Goal: Navigation & Orientation: Find specific page/section

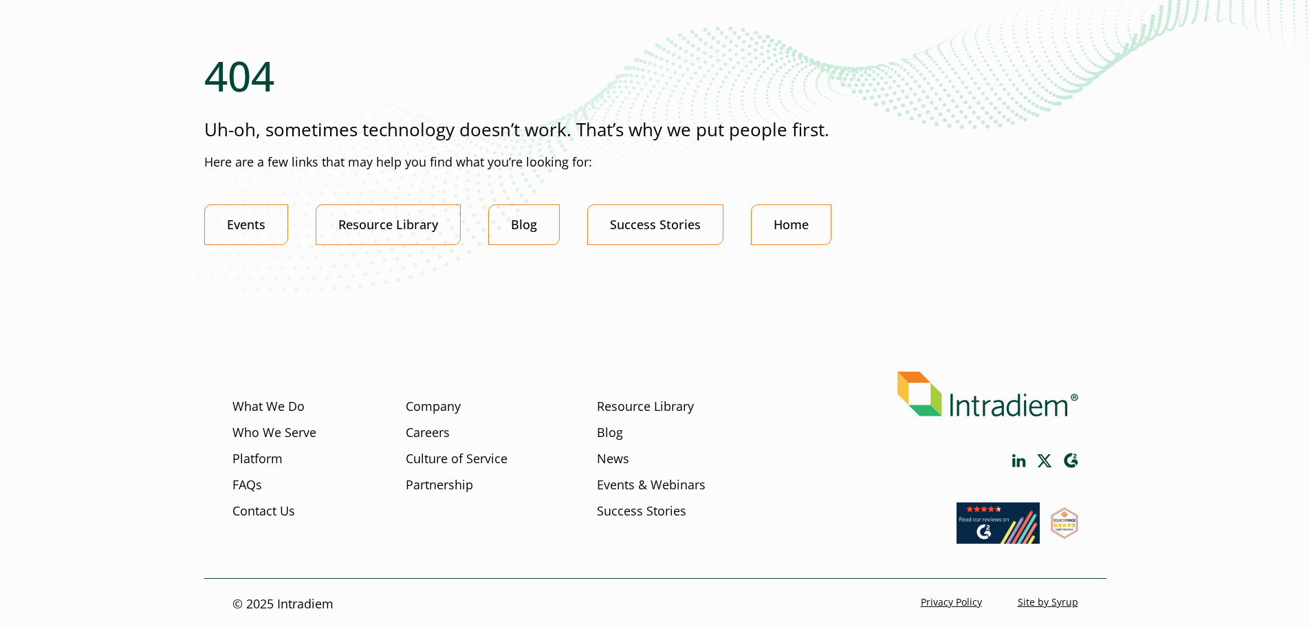
scroll to position [204, 0]
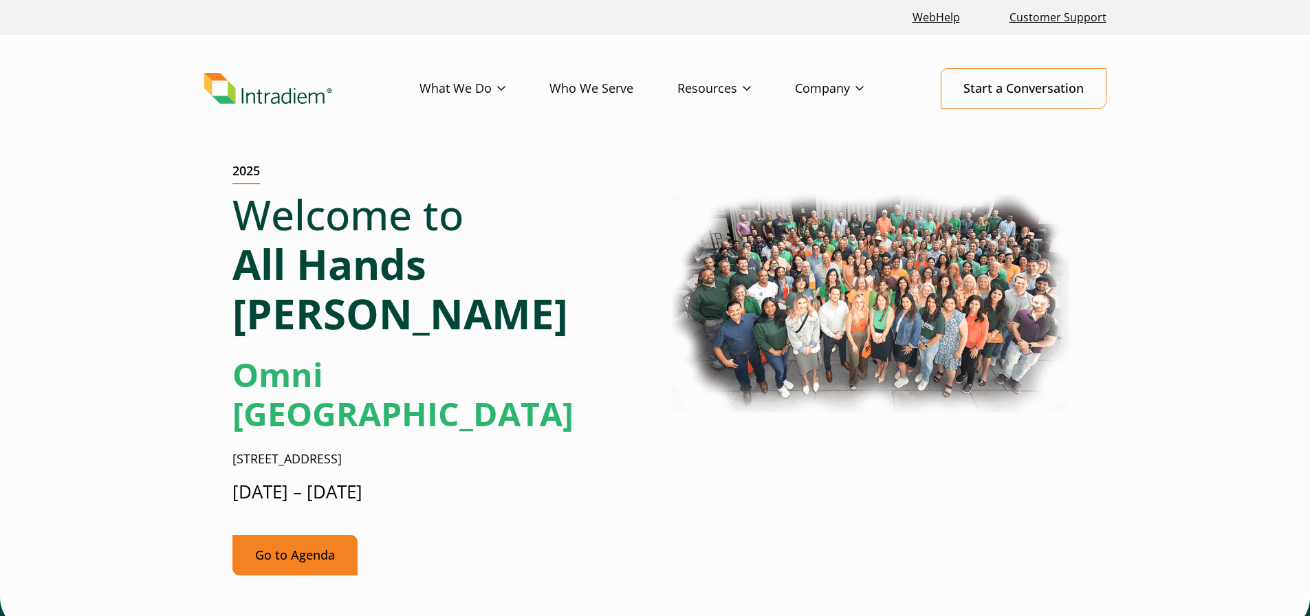
click at [309, 535] on link "Go to Agenda" at bounding box center [295, 555] width 125 height 41
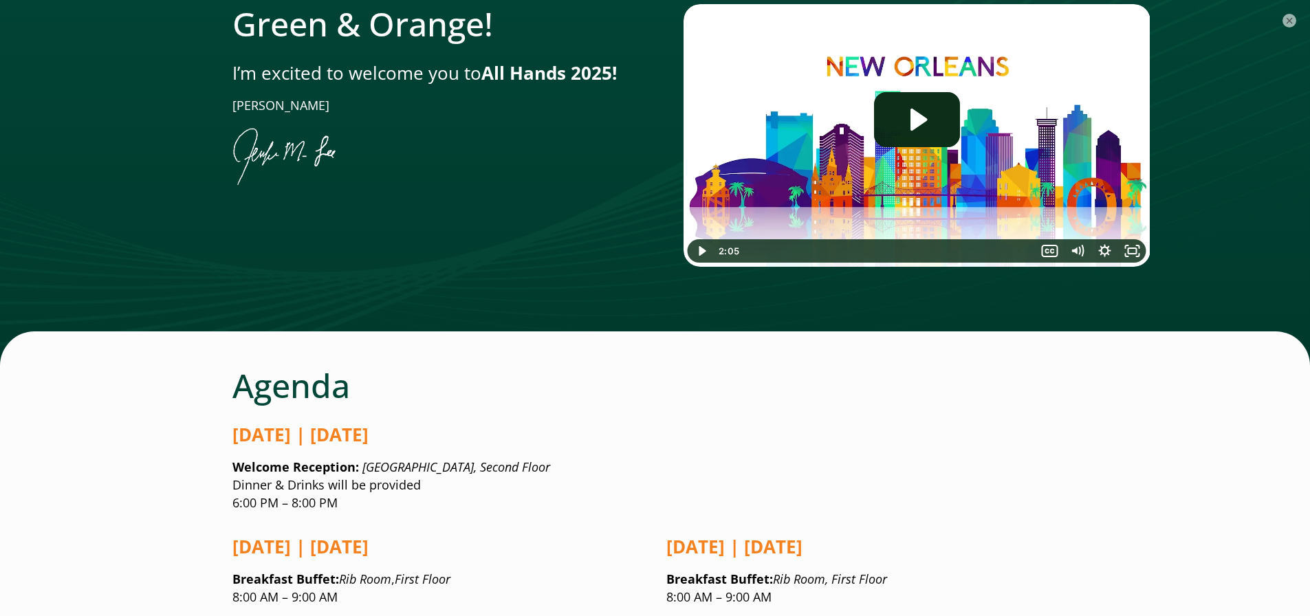
scroll to position [757, 0]
